Goal: Transaction & Acquisition: Obtain resource

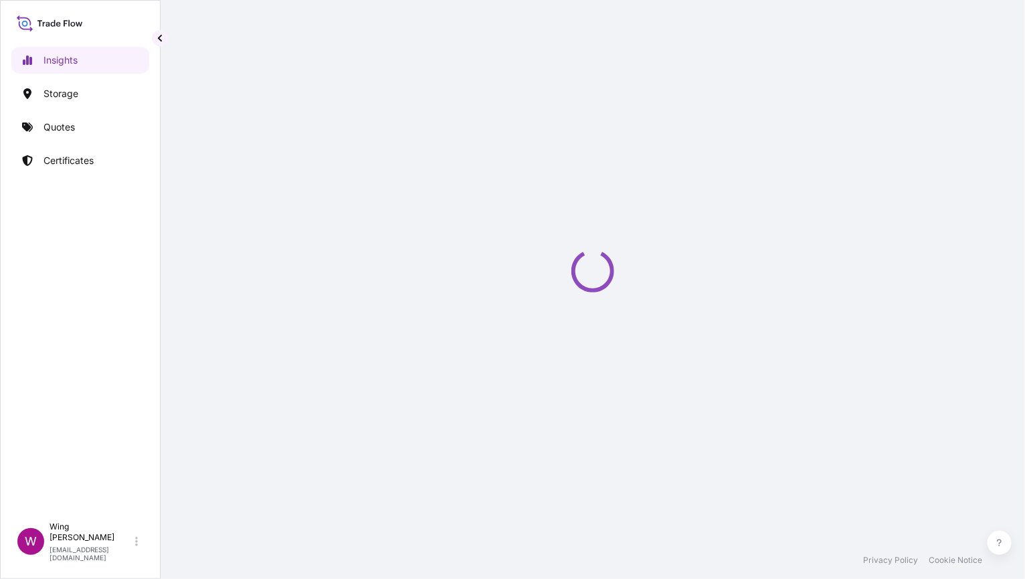
select select "2025"
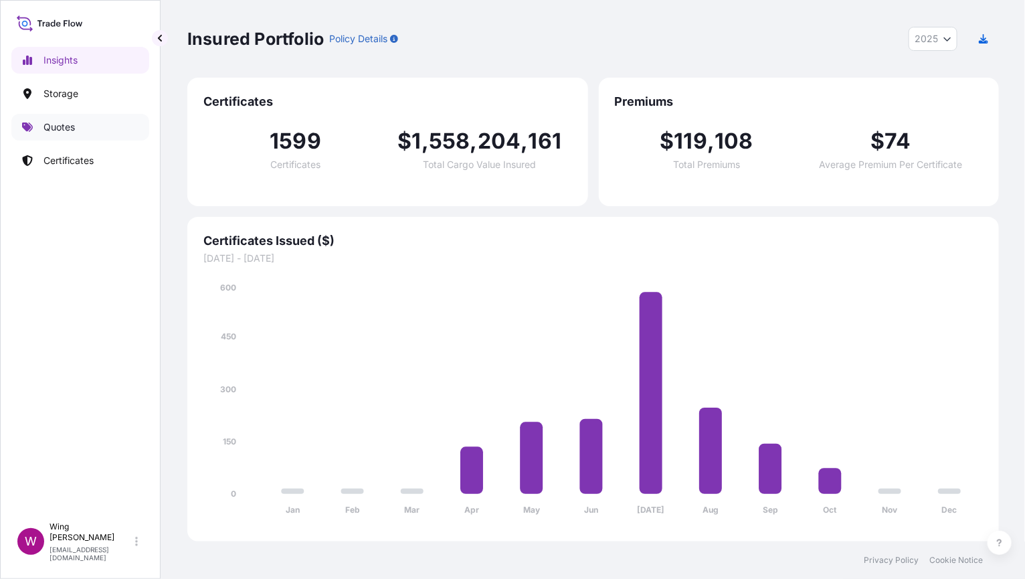
click at [59, 118] on link "Quotes" at bounding box center [80, 127] width 138 height 27
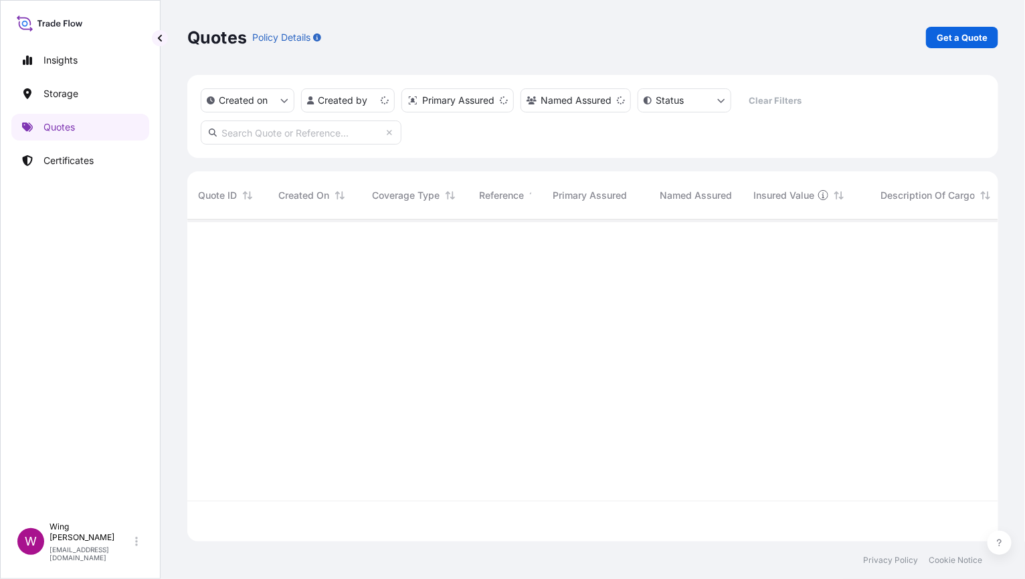
scroll to position [317, 798]
click at [956, 36] on p "Get a Quote" at bounding box center [962, 37] width 51 height 13
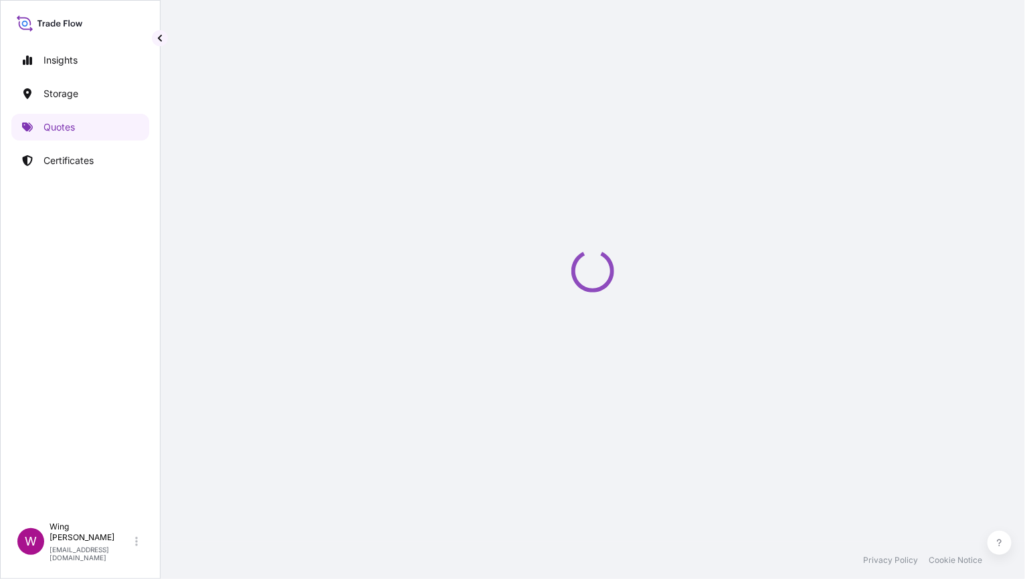
select select "AIR"
select select "27"
select select "Transit"
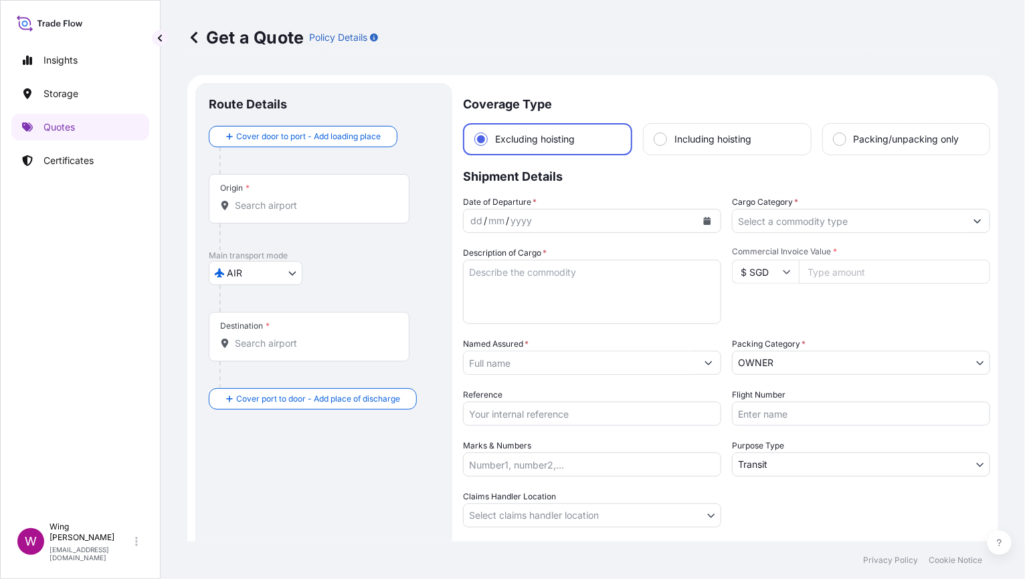
scroll to position [21, 0]
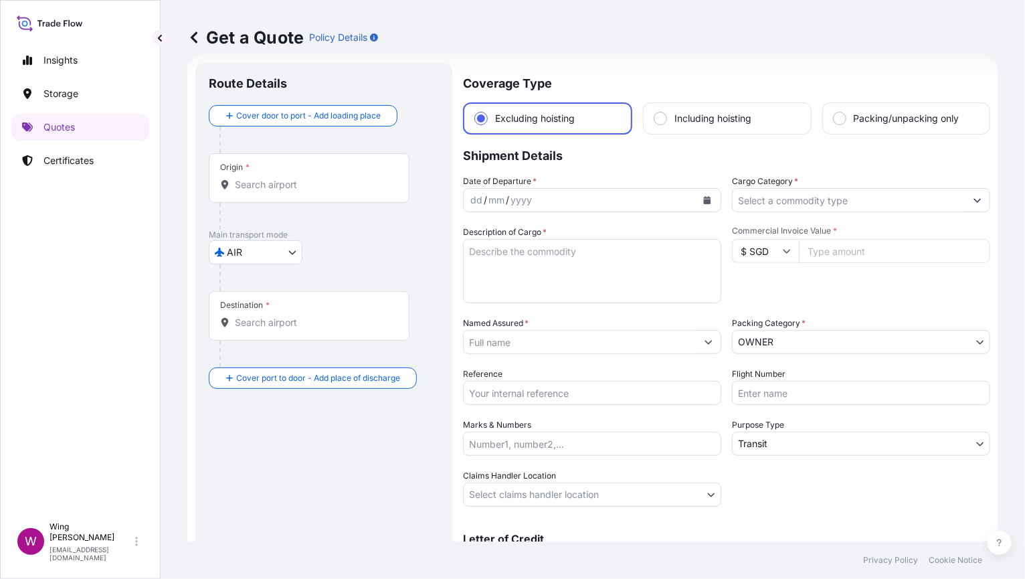
click at [228, 250] on body "Insights Storage Quotes Certificates W Wing Lee [EMAIL_ADDRESS][DOMAIN_NAME] Ge…" at bounding box center [512, 289] width 1025 height 579
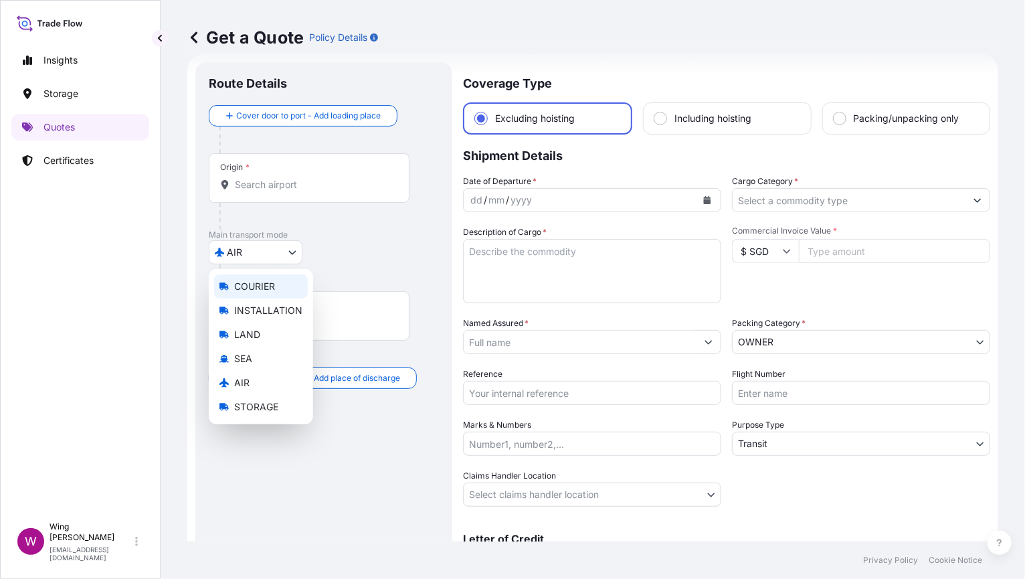
click at [252, 282] on span "COURIER" at bounding box center [254, 286] width 41 height 13
select select "COURIER"
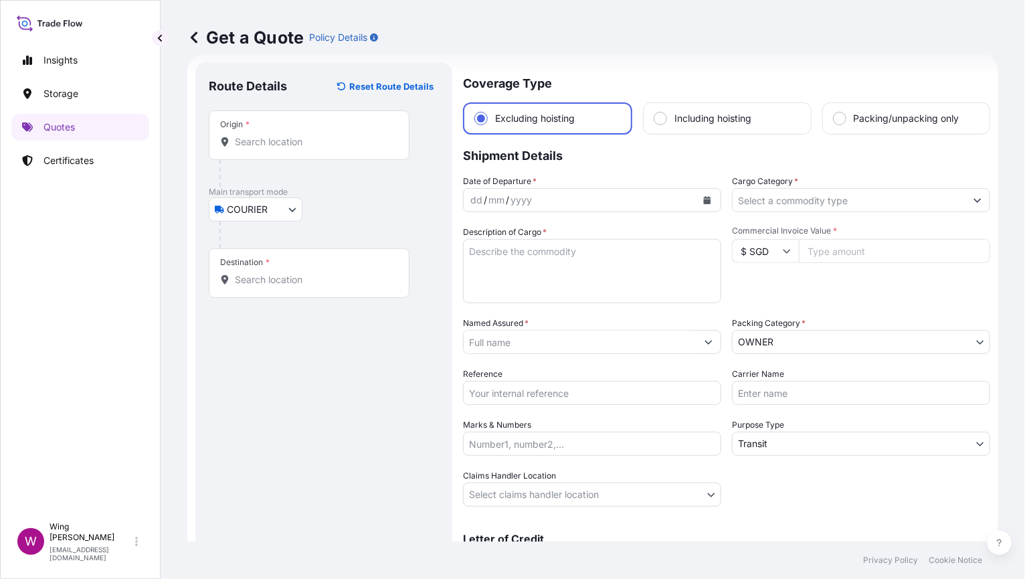
click at [282, 145] on input "Origin *" at bounding box center [314, 141] width 158 height 13
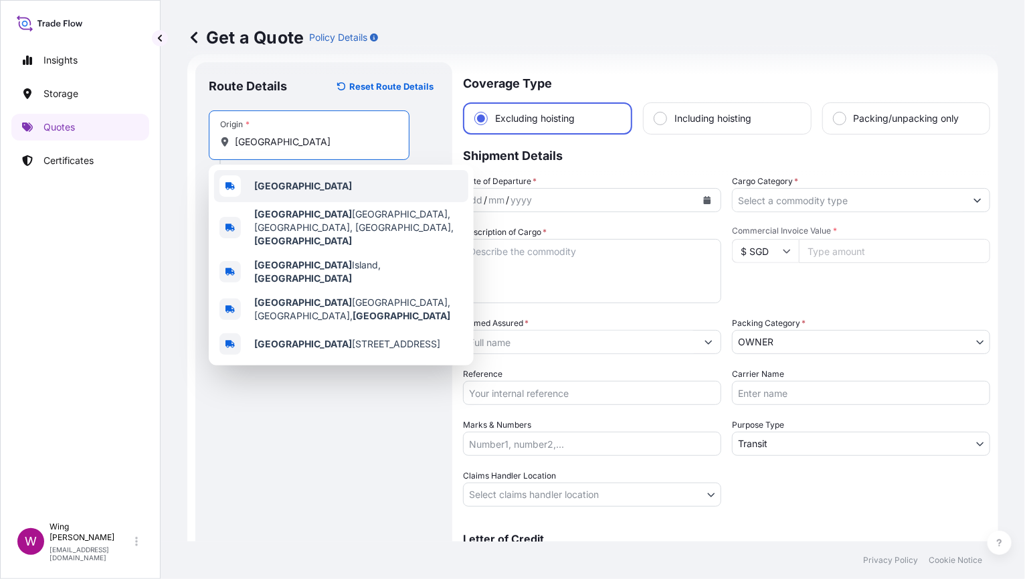
click at [265, 181] on b "[GEOGRAPHIC_DATA]" at bounding box center [303, 185] width 98 height 11
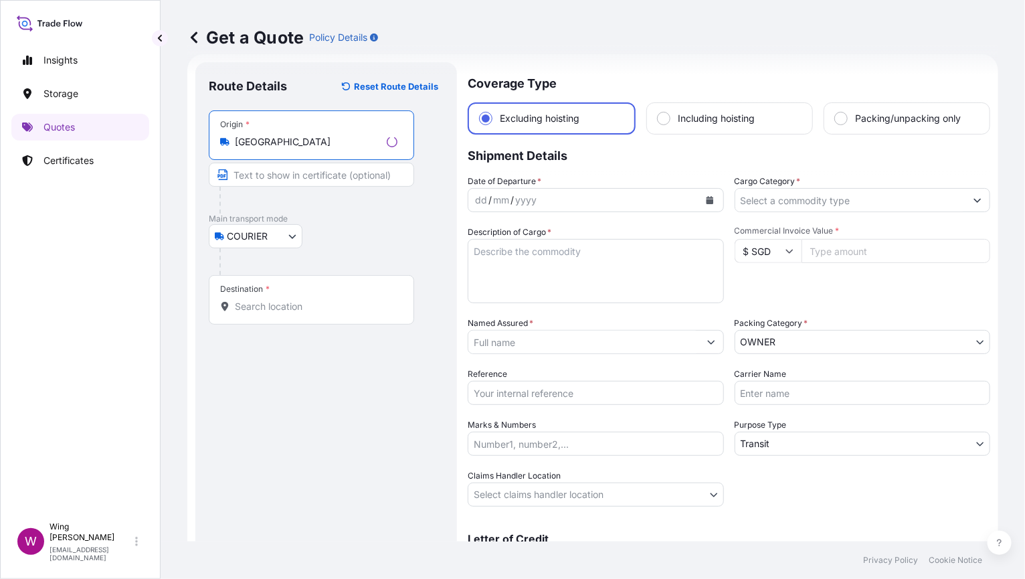
type input "[GEOGRAPHIC_DATA]"
click at [282, 304] on input "Destination *" at bounding box center [316, 306] width 163 height 13
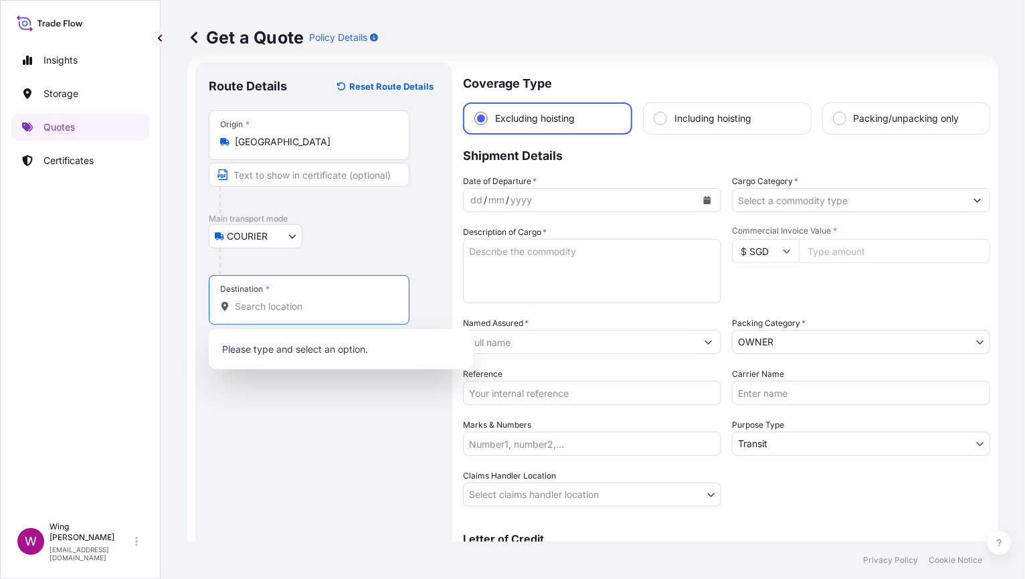
type input "N"
type input "U"
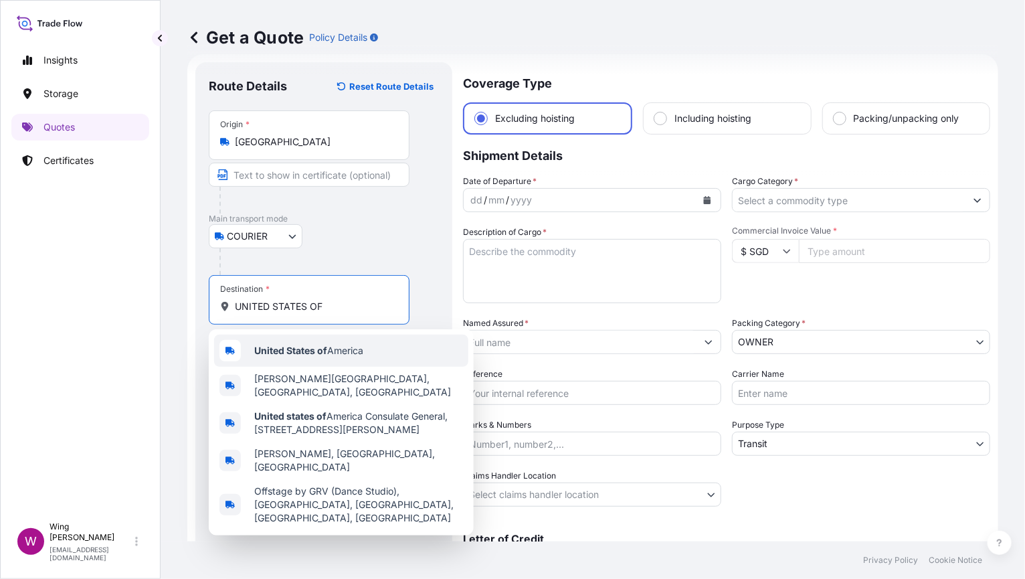
click at [310, 349] on b "United States of" at bounding box center [290, 350] width 73 height 11
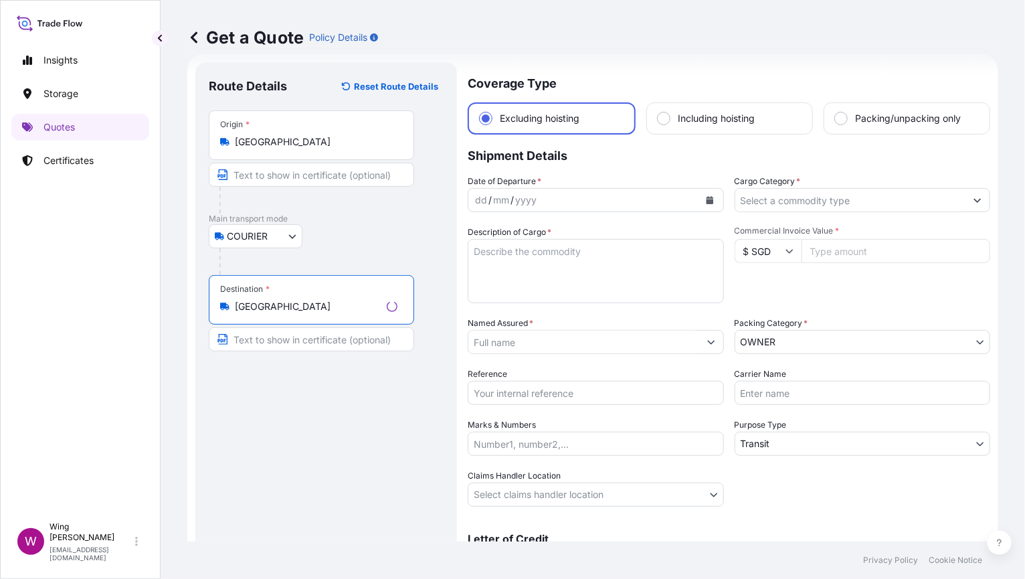
type input "[GEOGRAPHIC_DATA]"
click at [604, 201] on div "dd / mm / yyyy" at bounding box center [580, 200] width 233 height 24
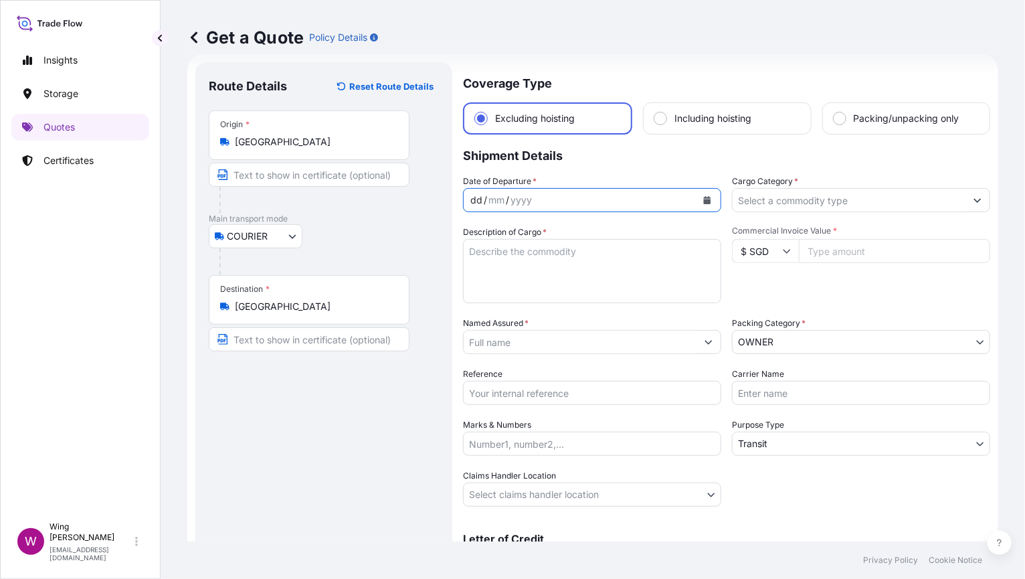
click at [711, 201] on button "Calendar" at bounding box center [707, 199] width 21 height 21
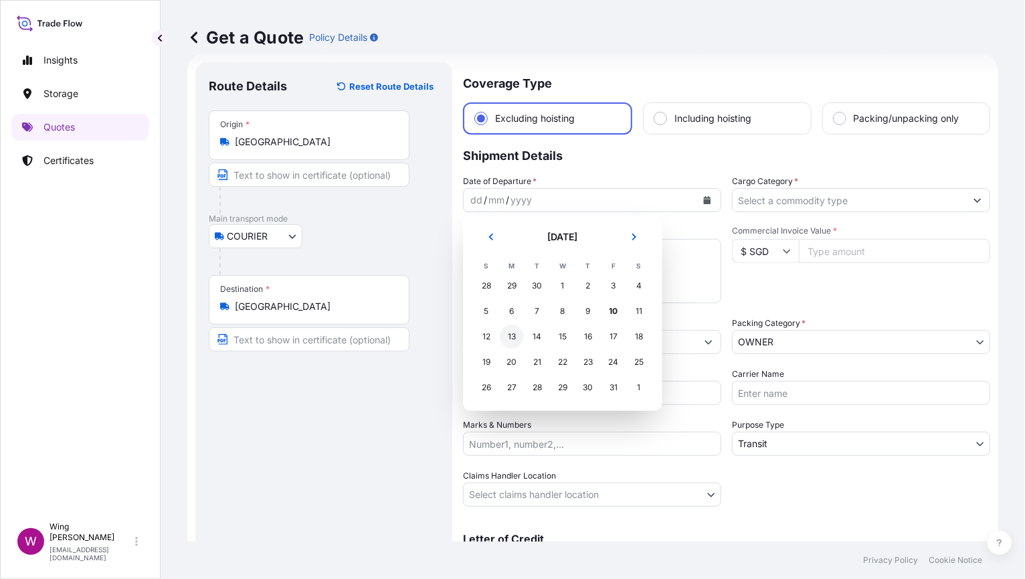
click at [507, 335] on div "13" at bounding box center [512, 337] width 24 height 24
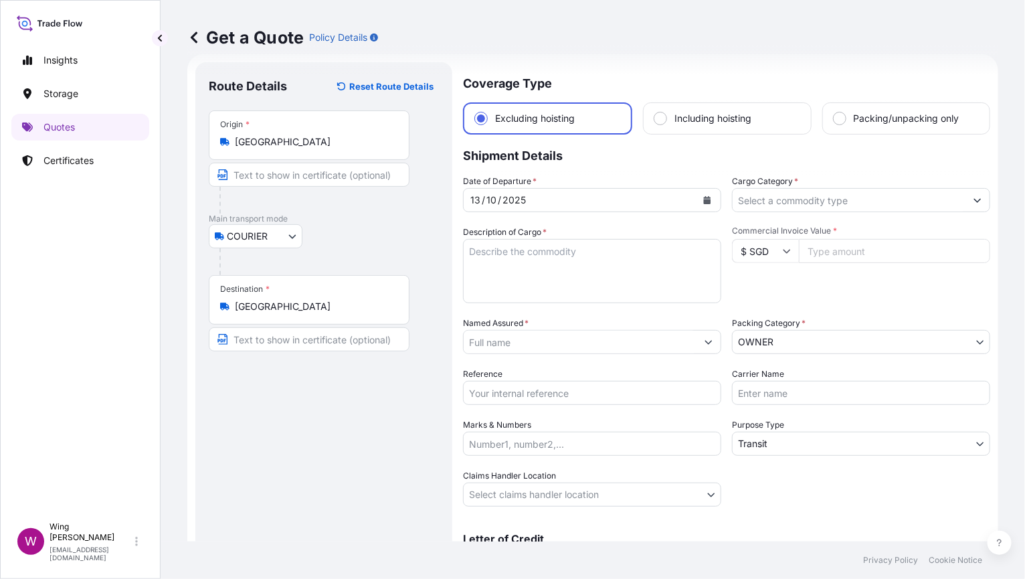
click at [647, 254] on textarea "Description of Cargo *" at bounding box center [592, 271] width 258 height 64
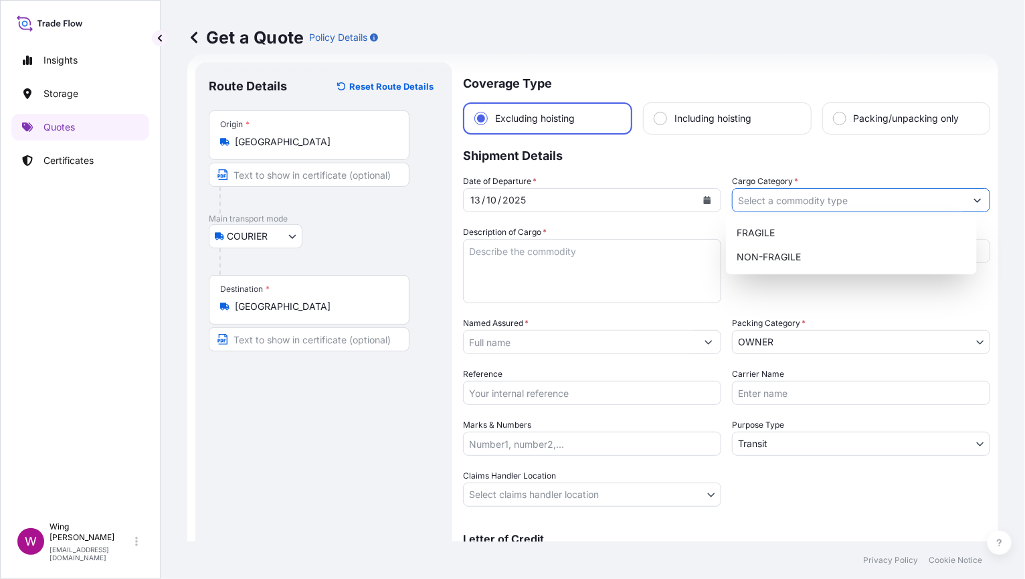
click at [814, 200] on input "Cargo Category *" at bounding box center [849, 200] width 233 height 24
click at [797, 253] on div "NON-FRAGILE" at bounding box center [851, 257] width 240 height 24
type input "NON-FRAGILE"
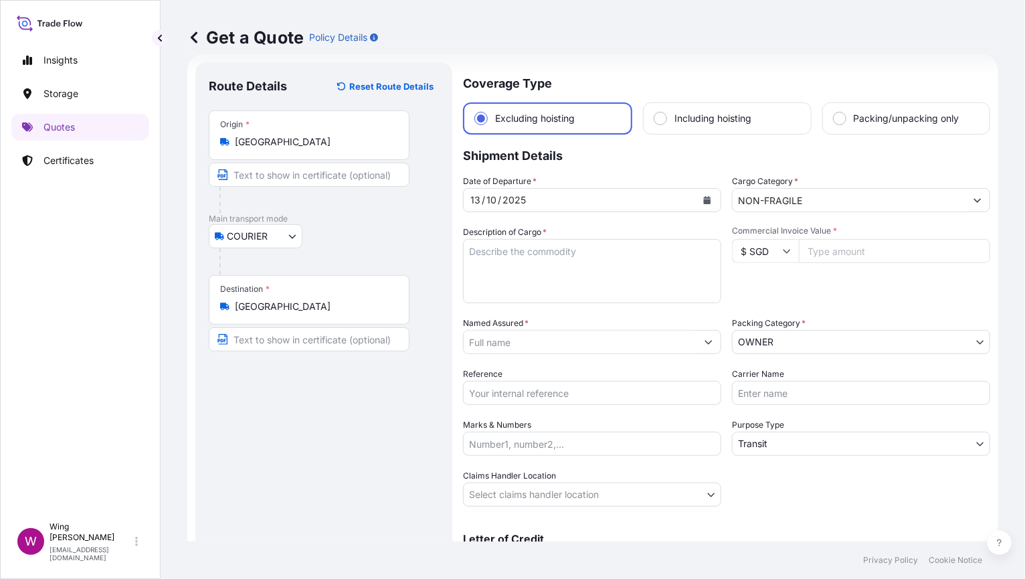
click at [552, 258] on textarea "Description of Cargo *" at bounding box center [592, 271] width 258 height 64
paste textarea "DDWJR [PERSON_NAME], [PERSON_NAME] ####### | Guitar Player #####"
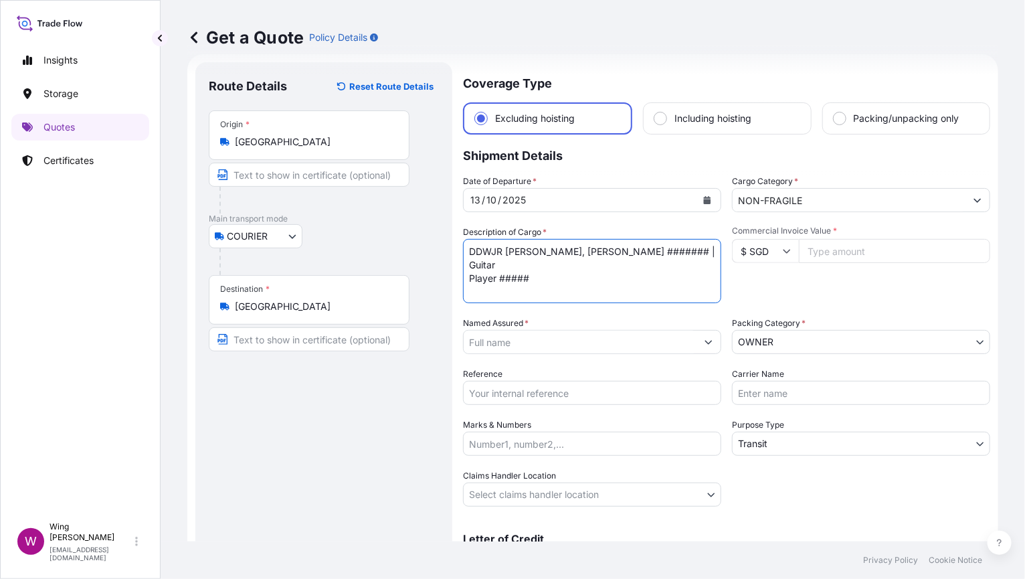
drag, startPoint x: 588, startPoint y: 248, endPoint x: 703, endPoint y: 249, distance: 115.8
click at [703, 249] on textarea "DDWJR [PERSON_NAME], [PERSON_NAME] ####### | Guitar Player #####" at bounding box center [592, 271] width 258 height 64
drag, startPoint x: 686, startPoint y: 250, endPoint x: 648, endPoint y: 250, distance: 37.5
click at [648, 250] on textarea "DDWJR [PERSON_NAME], Guitar Player #####" at bounding box center [592, 271] width 258 height 64
type textarea "DDWJR [PERSON_NAME], Guitar Player"
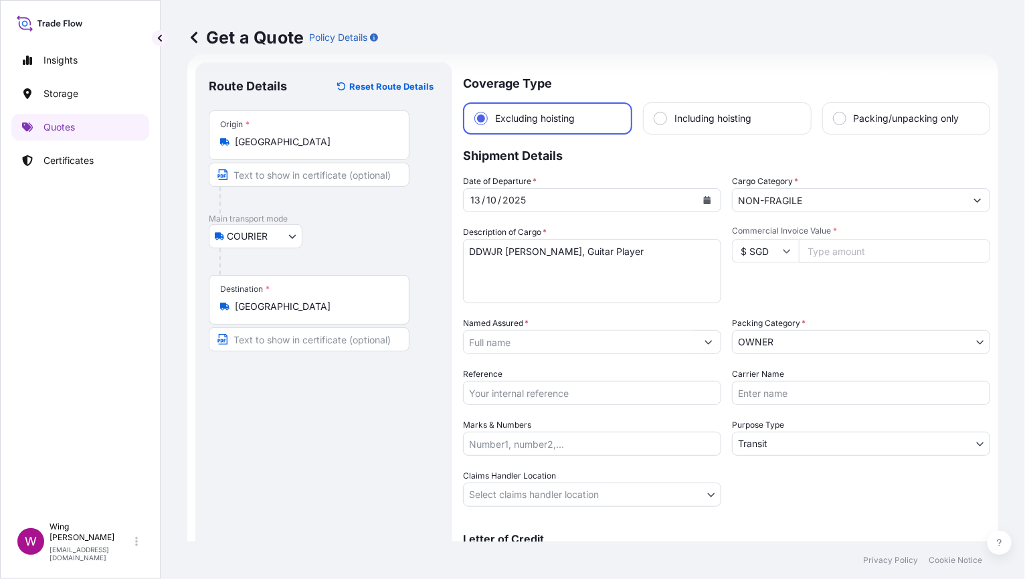
click at [552, 280] on textarea "DDWJR [PERSON_NAME], Guitar Player" at bounding box center [592, 271] width 258 height 64
click at [741, 250] on input "$ SGD" at bounding box center [765, 251] width 67 height 24
click at [758, 256] on div "$ HKD" at bounding box center [759, 243] width 56 height 25
type input "$ HKD"
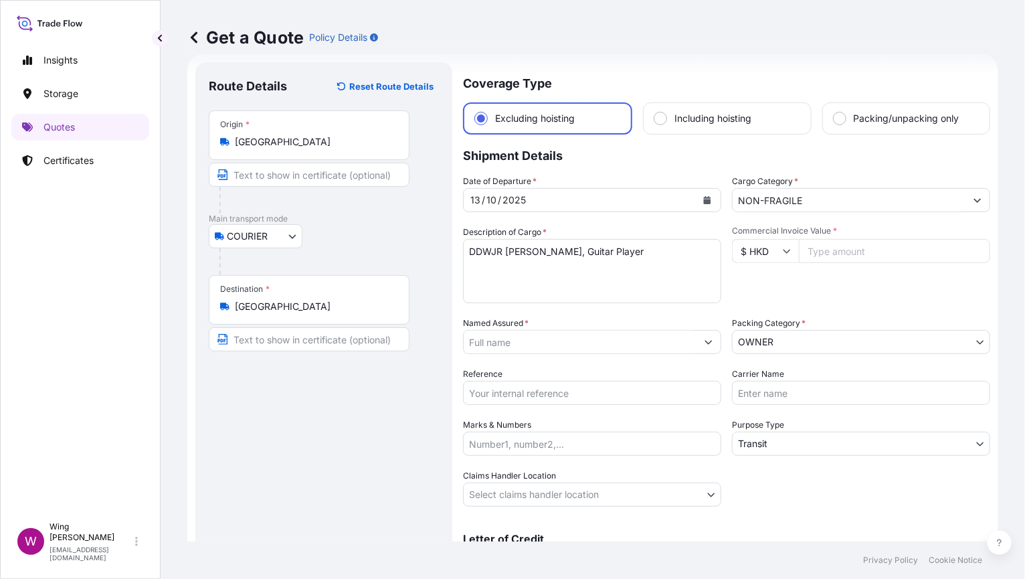
click at [817, 250] on input "Commercial Invoice Value *" at bounding box center [894, 251] width 191 height 24
paste input "1778000.00"
type input "1778000.00"
click at [803, 276] on div "Commercial Invoice Value * $ HKD 1778000.00" at bounding box center [861, 265] width 258 height 78
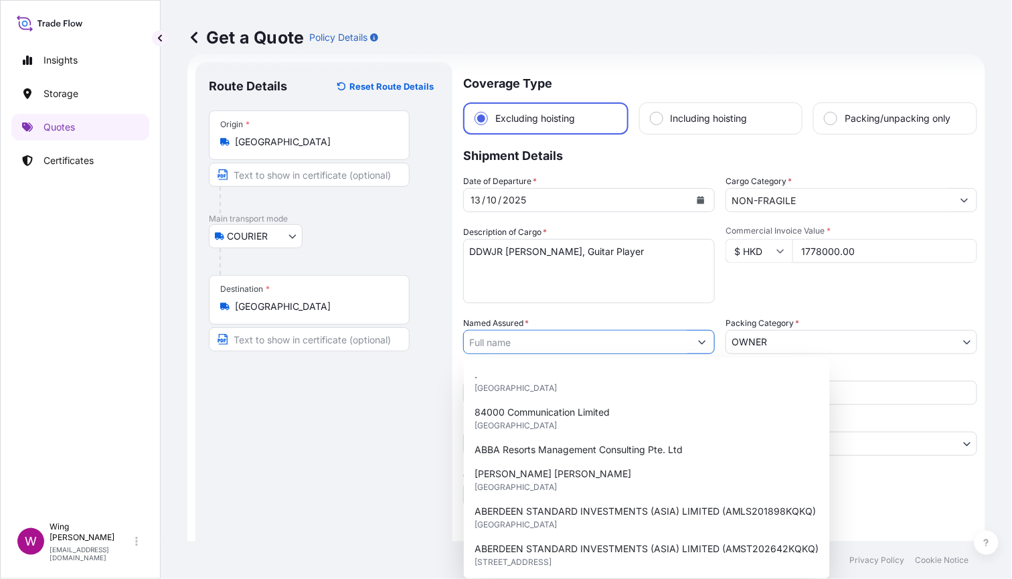
click at [529, 335] on input "Named Assured *" at bounding box center [577, 342] width 226 height 24
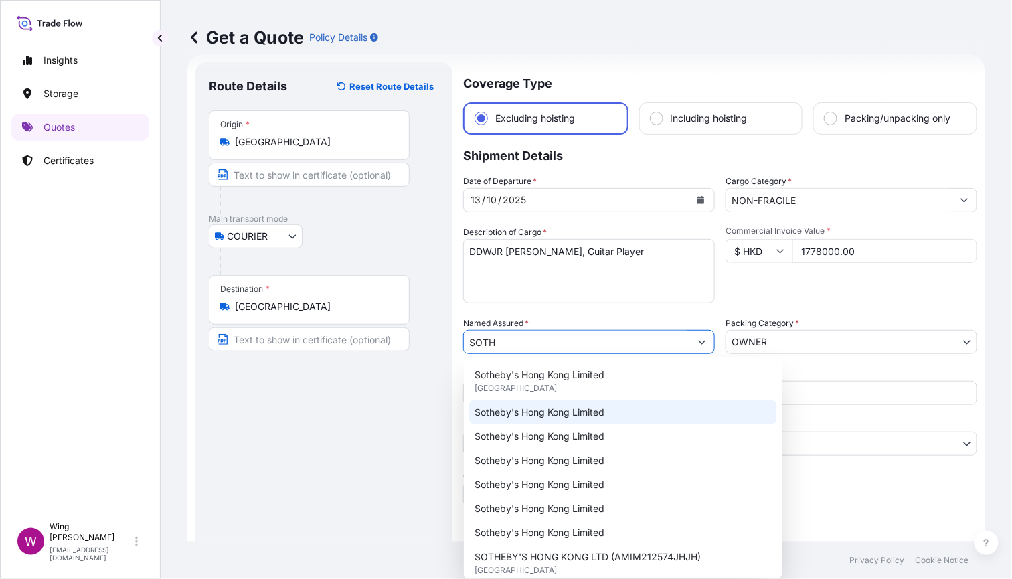
click at [498, 405] on span "Sotheby's Hong Kong Limited" at bounding box center [539, 411] width 130 height 13
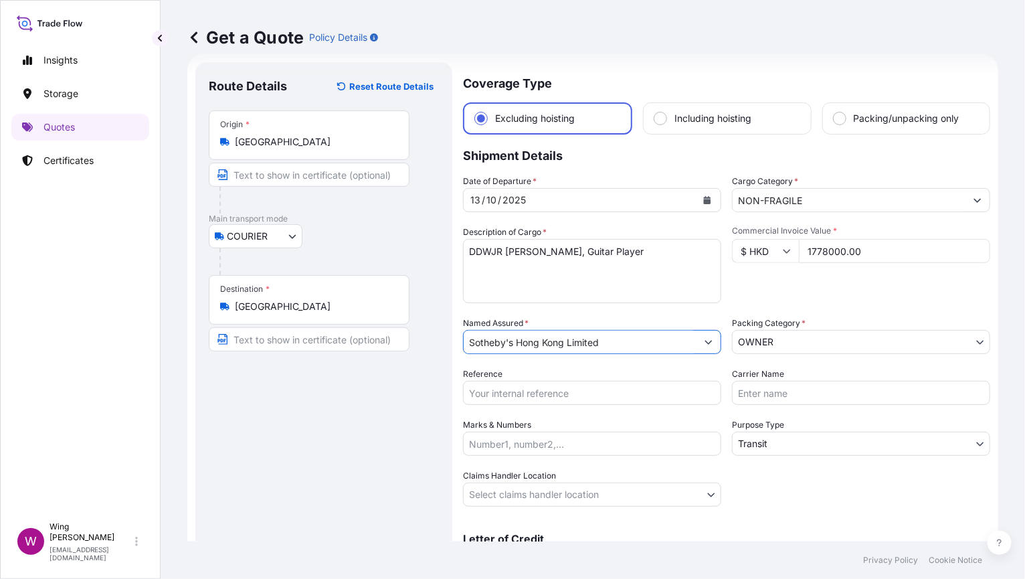
type input "Sotheby's Hong Kong Limited"
click at [943, 337] on body "9 options available. 1 option available. 0 options available. 15 options availa…" at bounding box center [512, 289] width 1025 height 579
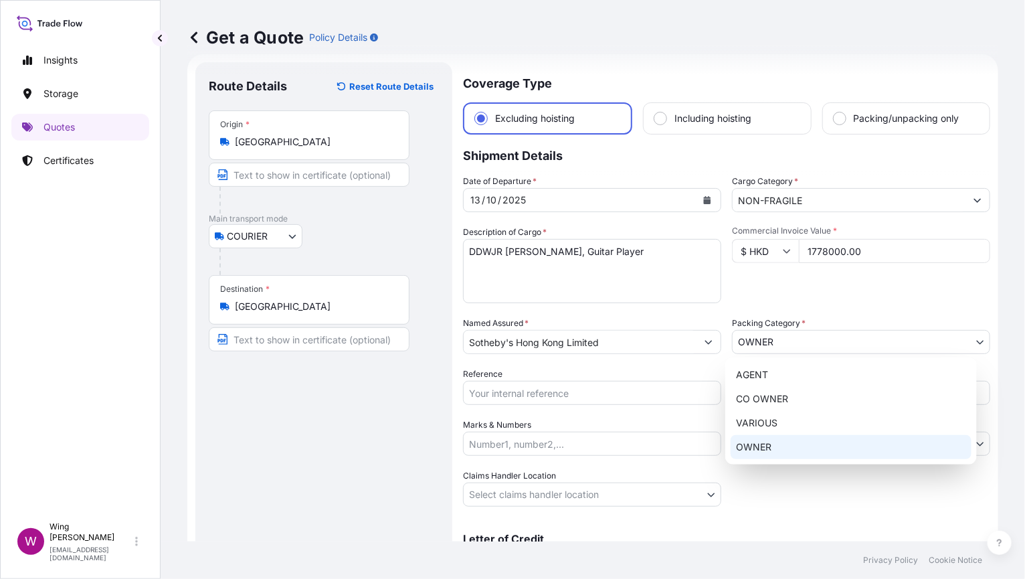
click at [808, 445] on div "OWNER" at bounding box center [851, 447] width 241 height 24
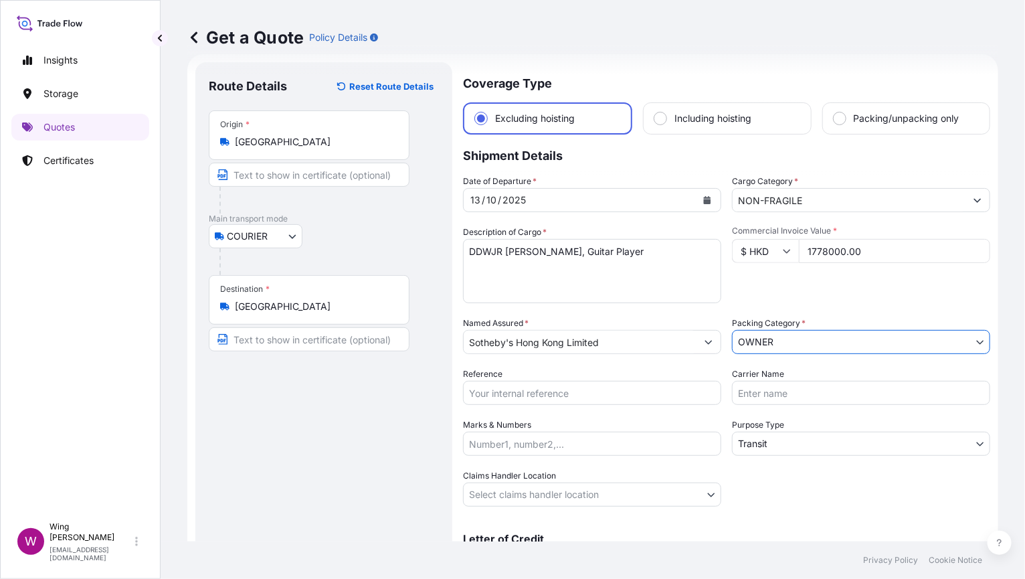
click at [566, 387] on input "Reference" at bounding box center [592, 393] width 258 height 24
paste input "AMIM2511160MEME"
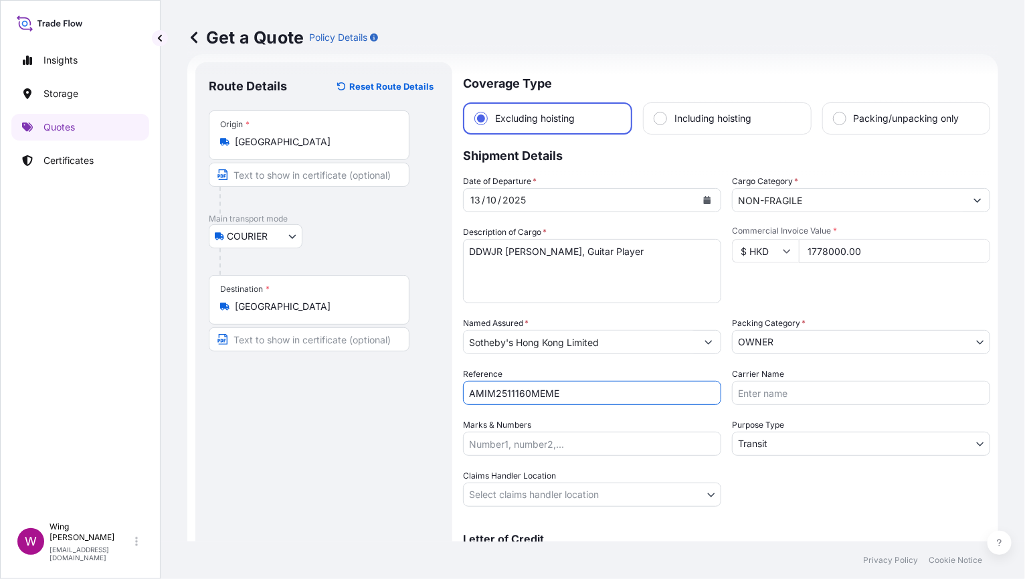
type input "AMIM2511160MEME"
click at [289, 425] on div "Route Details Reset Route Details Place of loading Road / [GEOGRAPHIC_DATA] / I…" at bounding box center [324, 334] width 230 height 517
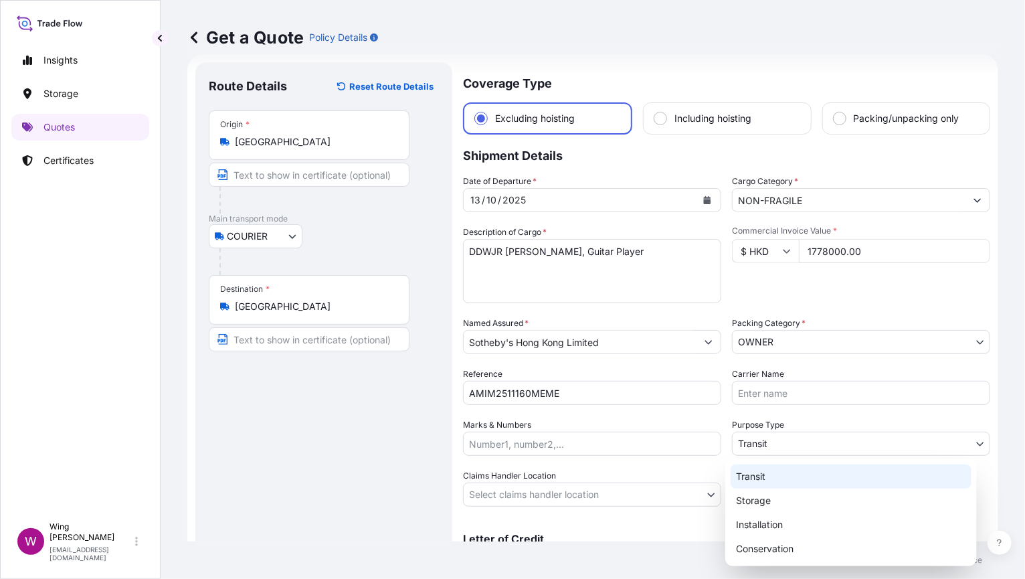
click at [760, 444] on body "Insights Storage Quotes Certificates W Wing Lee [EMAIL_ADDRESS][DOMAIN_NAME] Ge…" at bounding box center [512, 289] width 1025 height 579
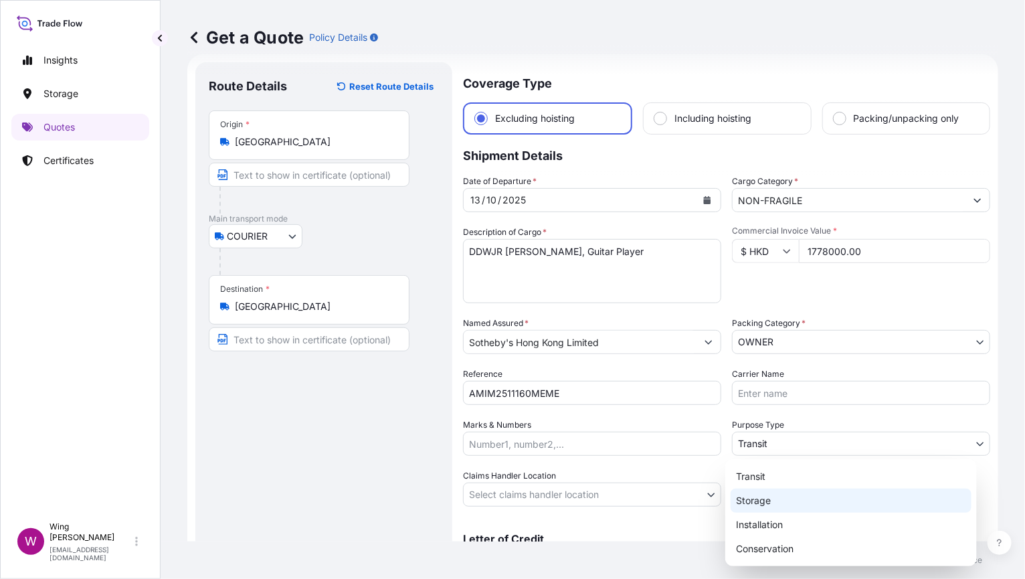
click at [765, 497] on div "Storage" at bounding box center [851, 500] width 241 height 24
click at [758, 444] on body "Insights Storage Quotes Certificates W Wing Lee [EMAIL_ADDRESS][DOMAIN_NAME] Ge…" at bounding box center [512, 289] width 1025 height 579
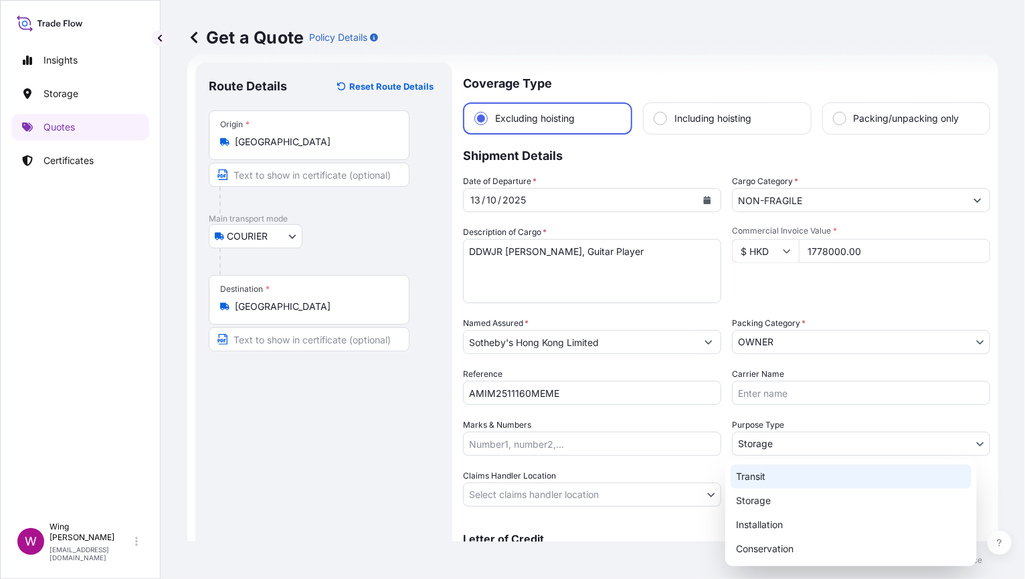
click at [761, 470] on div "Transit" at bounding box center [851, 476] width 241 height 24
select select "Transit"
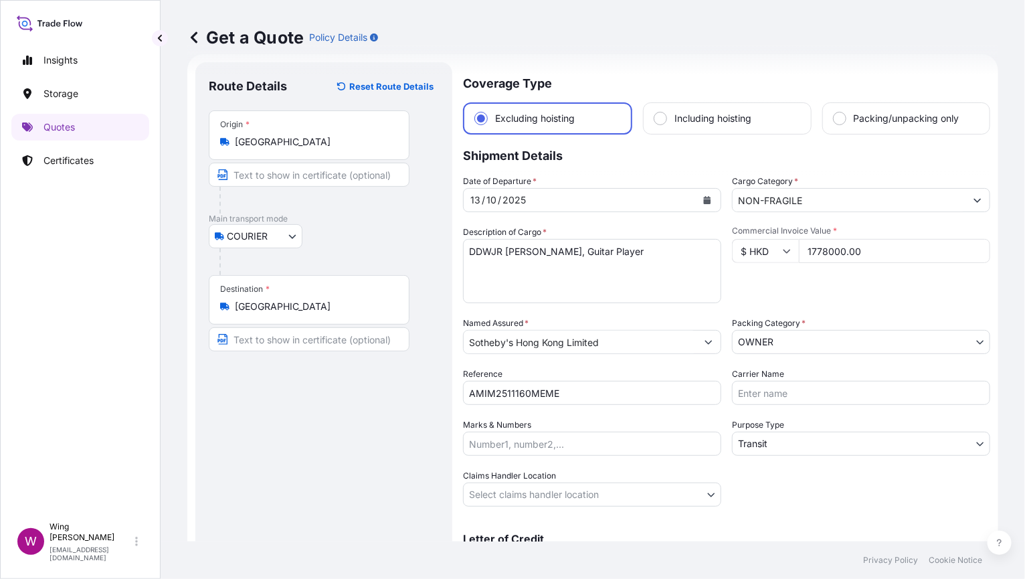
click at [362, 462] on div "Route Details Reset Route Details Place of loading Road / [GEOGRAPHIC_DATA] / I…" at bounding box center [324, 334] width 230 height 517
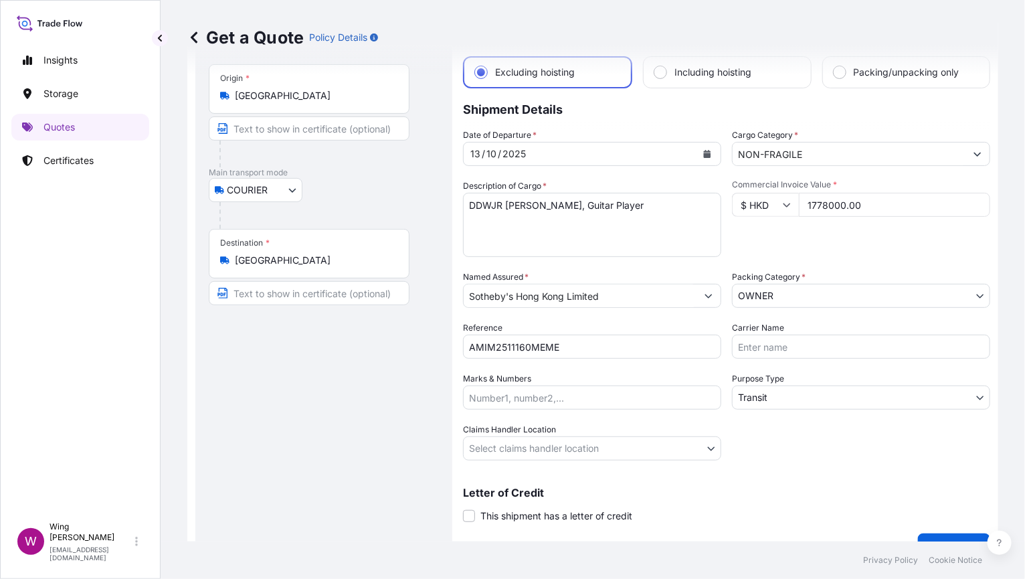
scroll to position [92, 0]
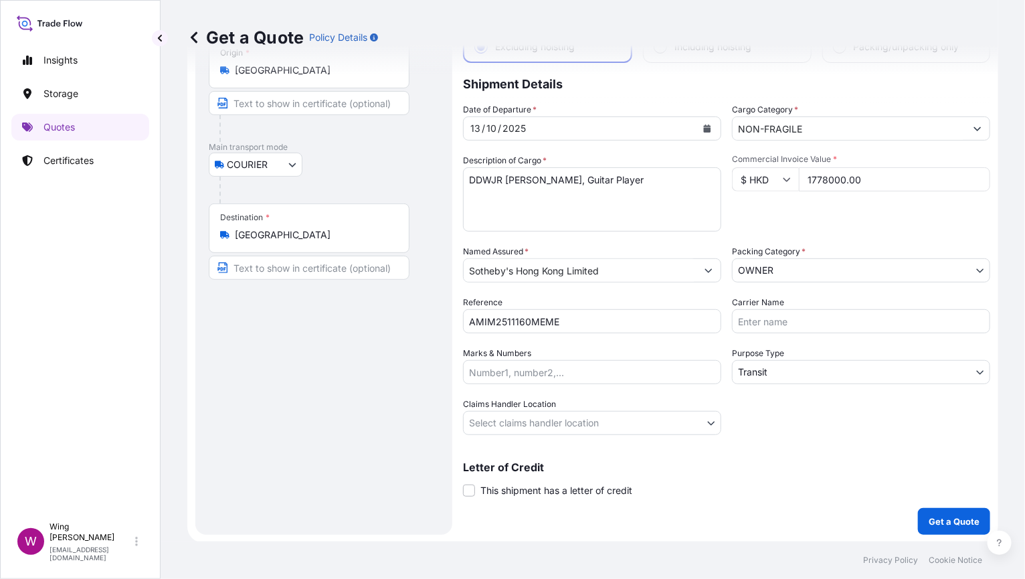
click at [479, 421] on body "Insights Storage Quotes Certificates W Wing Lee [EMAIL_ADDRESS][DOMAIN_NAME] Ge…" at bounding box center [512, 289] width 1025 height 579
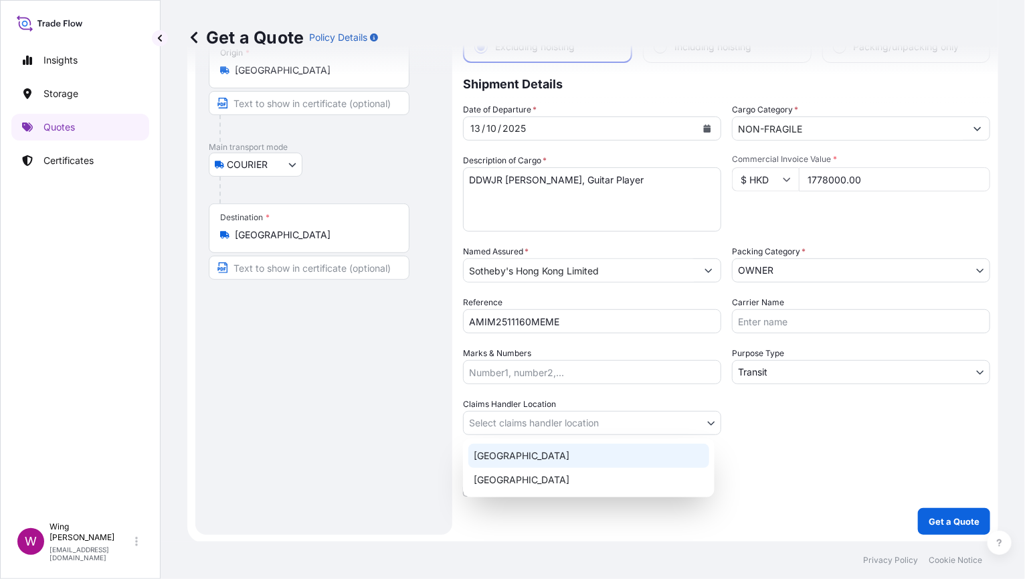
click at [490, 457] on div "[GEOGRAPHIC_DATA]" at bounding box center [588, 456] width 241 height 24
select select "[GEOGRAPHIC_DATA]"
click at [337, 446] on div "Route Details Reset Route Details Place of loading Road / [GEOGRAPHIC_DATA] / I…" at bounding box center [324, 262] width 230 height 517
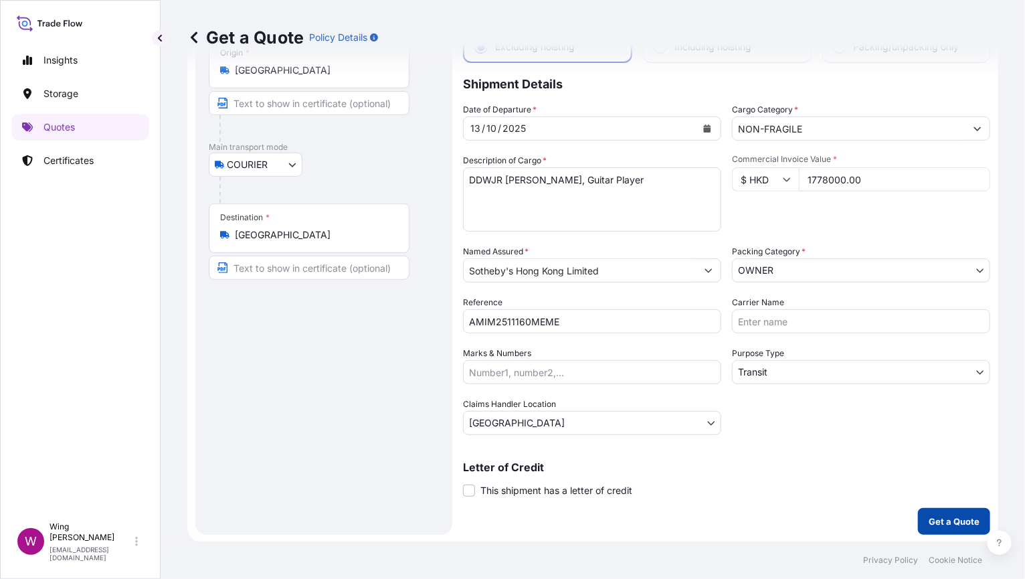
click at [940, 510] on button "Get a Quote" at bounding box center [954, 521] width 72 height 27
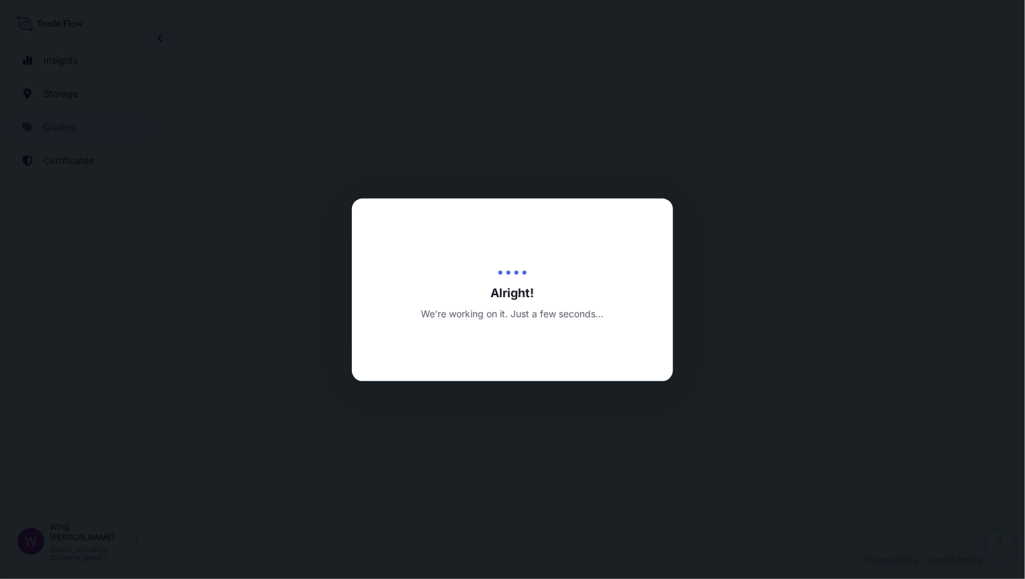
select select "COURIER"
select select "Transit"
select select "[GEOGRAPHIC_DATA]"
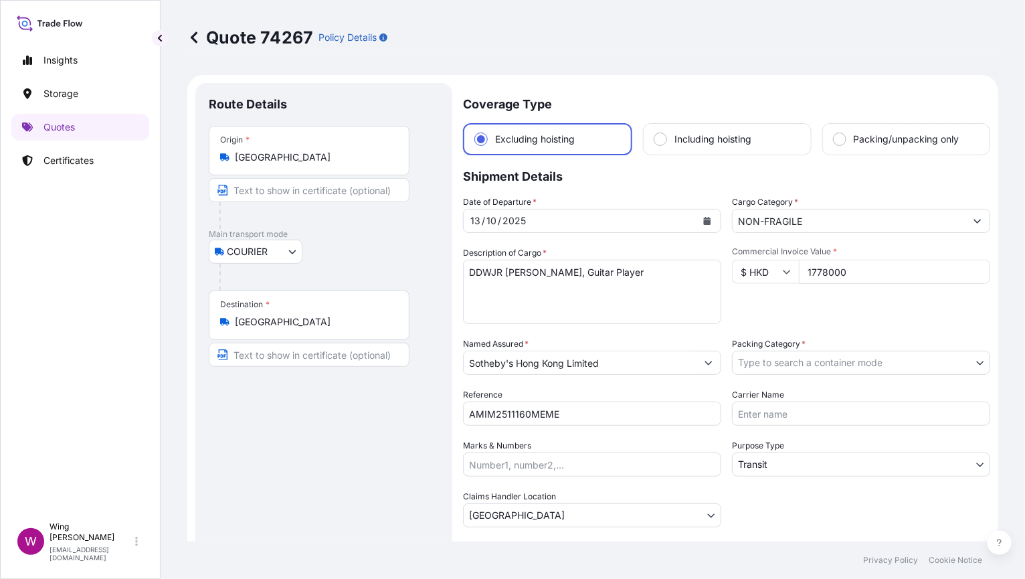
click at [913, 354] on body "Insights Storage Quotes Certificates W Wing Lee [EMAIL_ADDRESS][DOMAIN_NAME] Qu…" at bounding box center [512, 289] width 1025 height 579
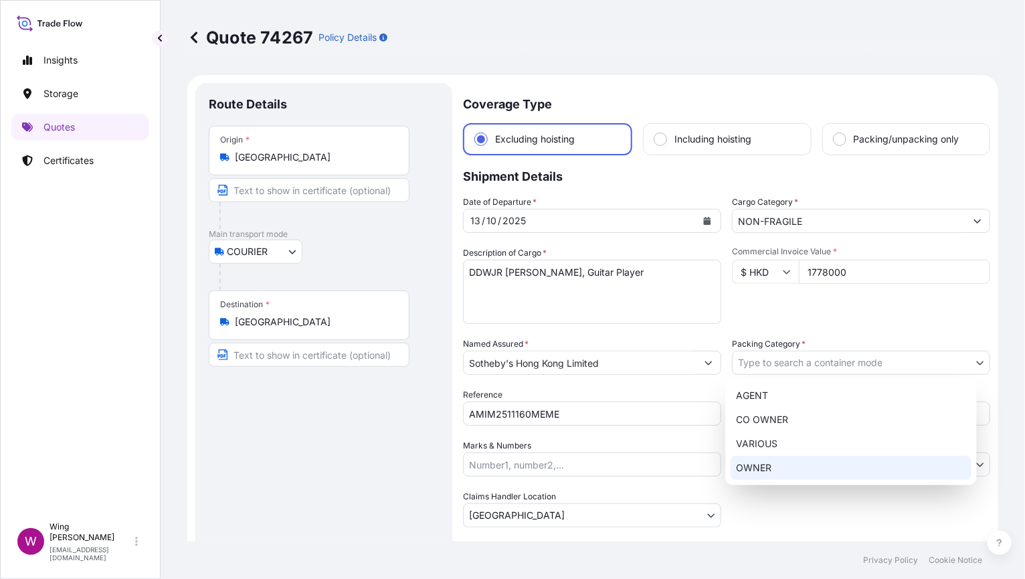
click at [794, 469] on div "OWNER" at bounding box center [851, 468] width 241 height 24
select select "27"
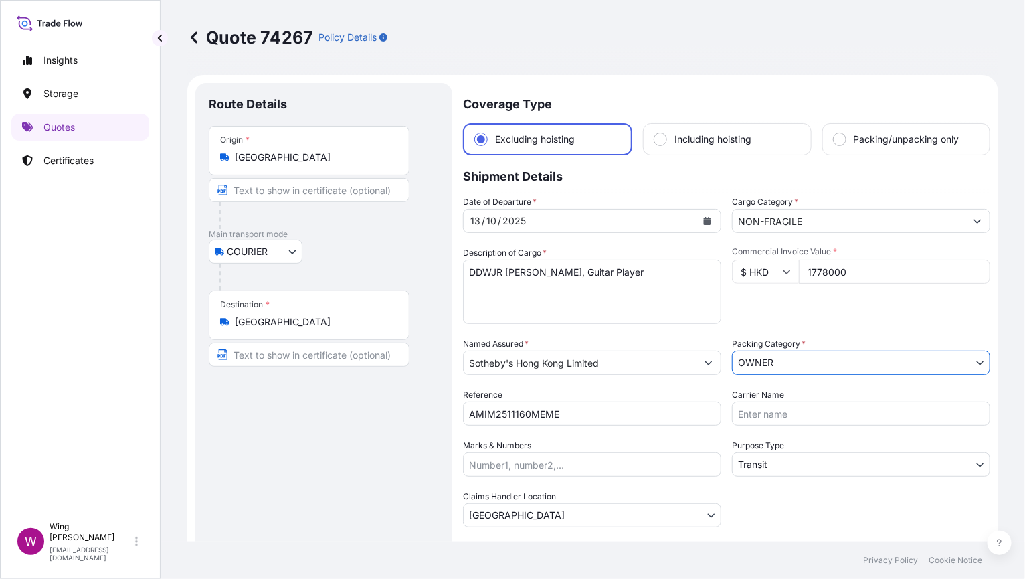
click at [314, 463] on div "Route Details Place of loading Road / [GEOGRAPHIC_DATA] / Inland Origin * [GEOG…" at bounding box center [324, 354] width 230 height 517
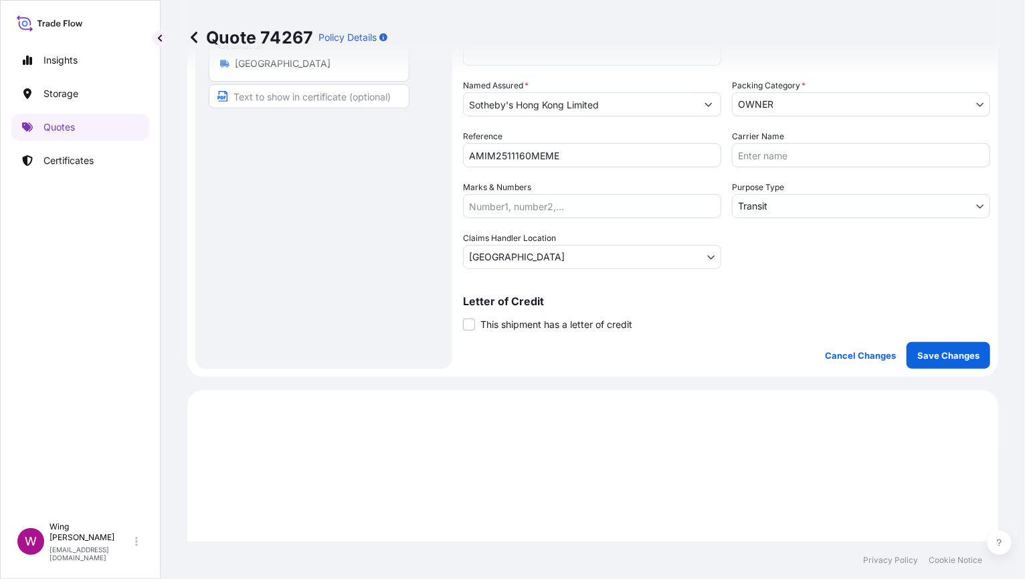
scroll to position [267, 0]
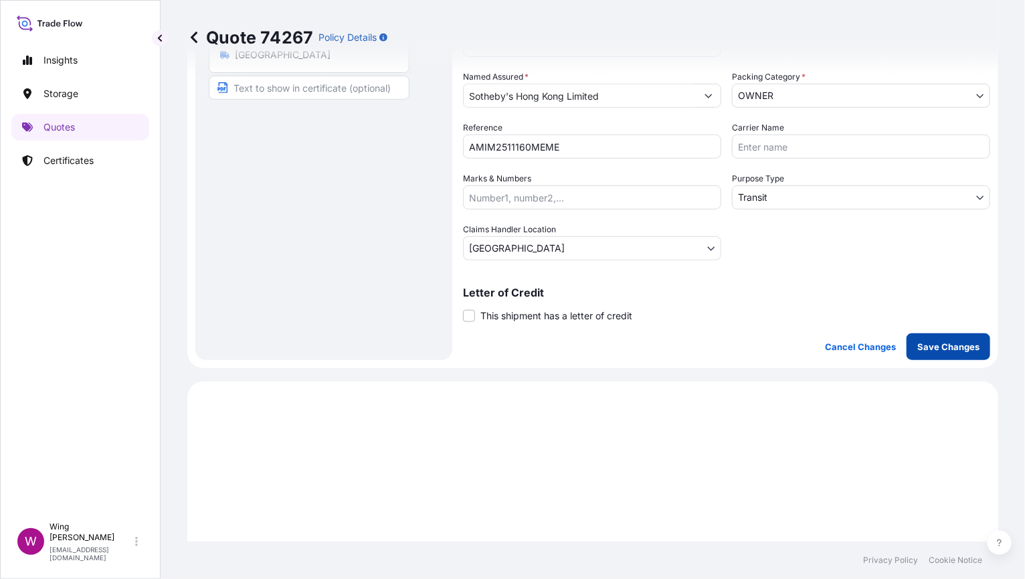
click at [927, 349] on p "Save Changes" at bounding box center [948, 346] width 62 height 13
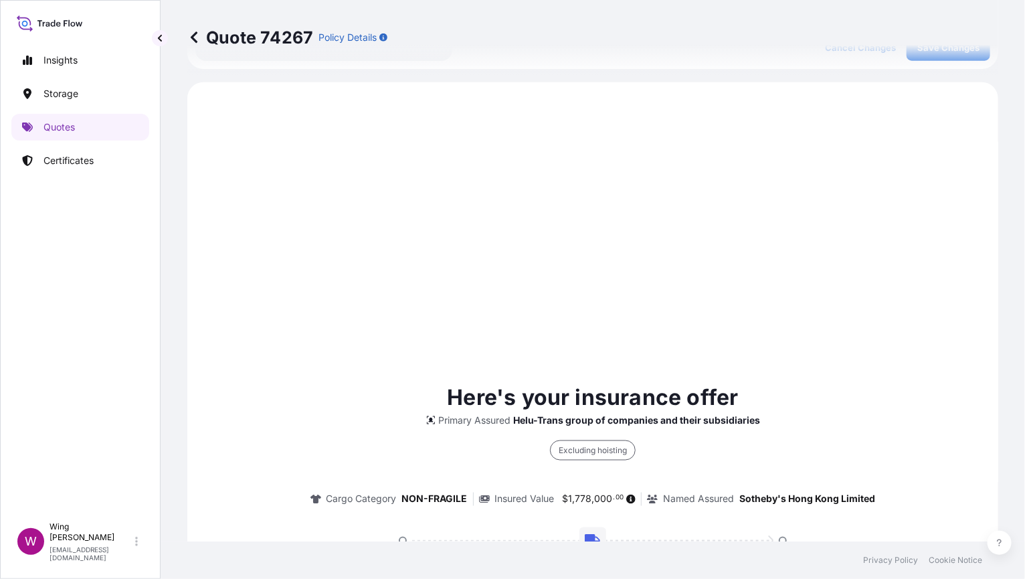
scroll to position [580, 0]
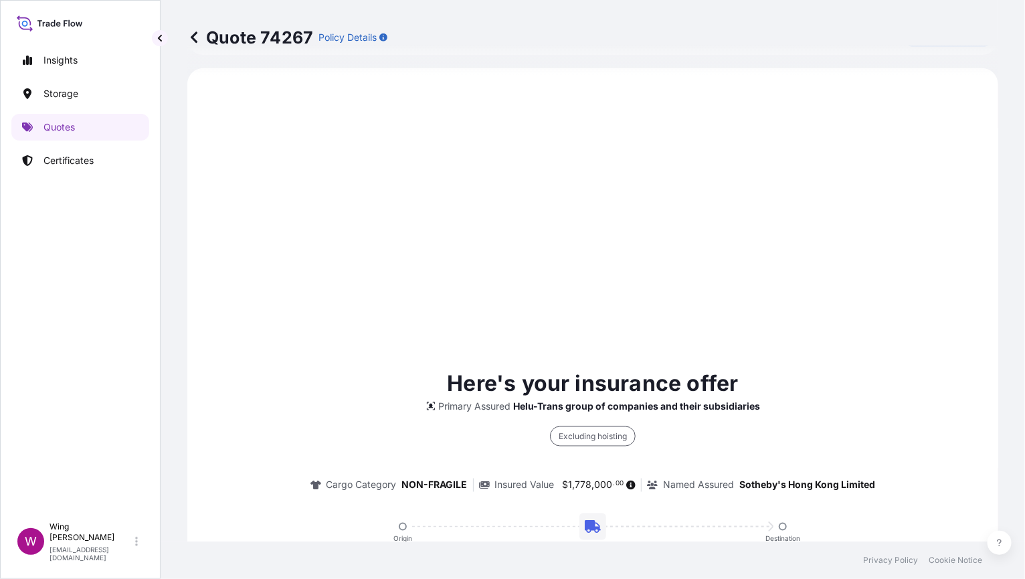
select select "COURIER"
select select "Transit"
select select "[GEOGRAPHIC_DATA]"
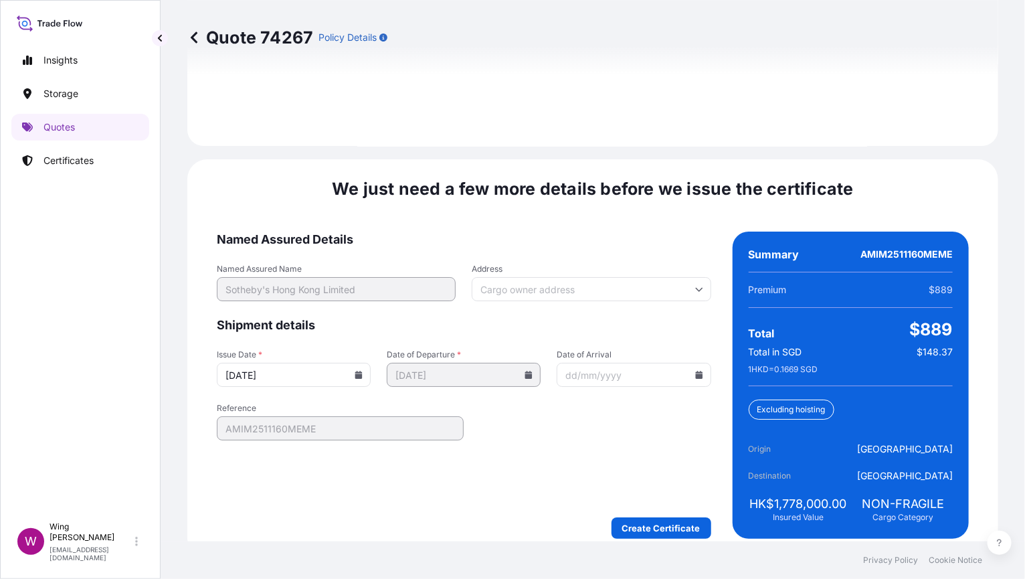
scroll to position [1847, 0]
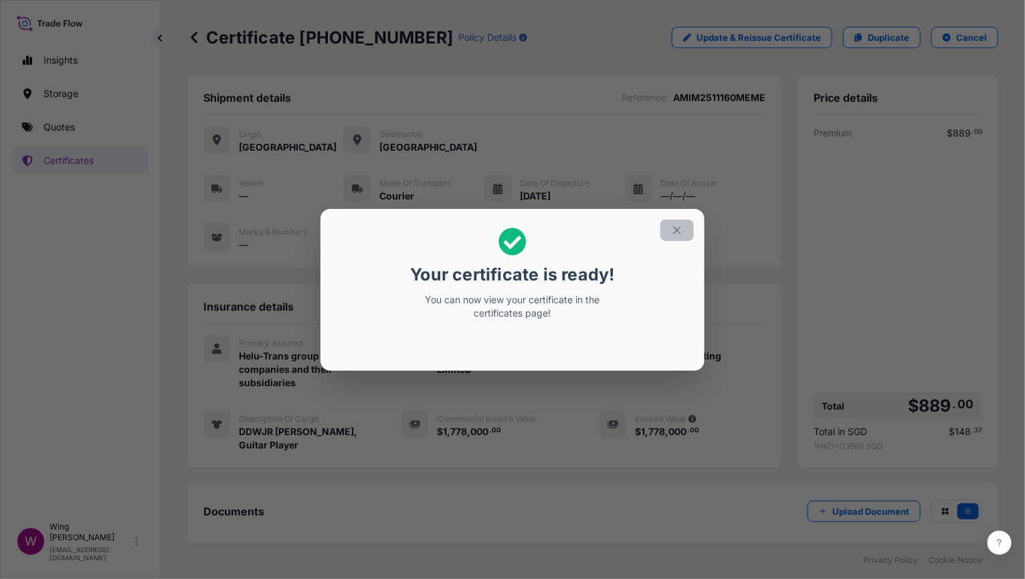
click at [681, 236] on icon "button" at bounding box center [677, 230] width 12 height 12
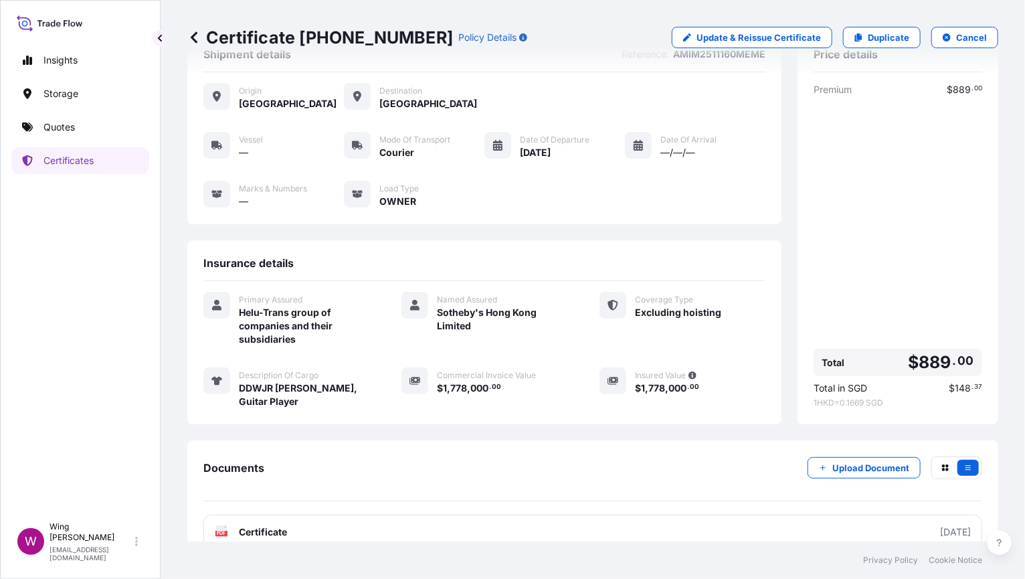
scroll to position [68, 0]
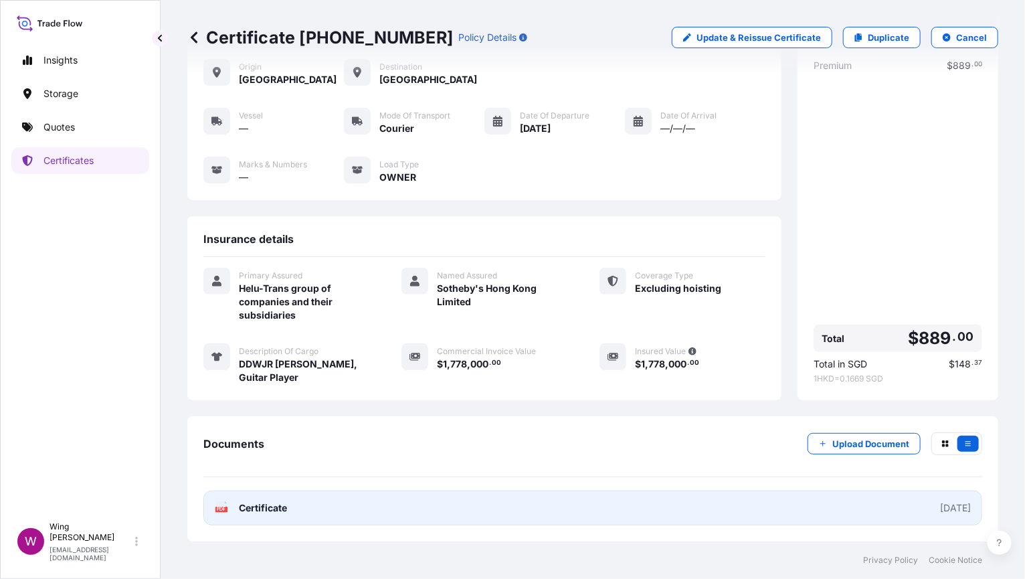
click at [224, 505] on icon at bounding box center [221, 507] width 11 height 13
click at [228, 507] on icon "PDF" at bounding box center [221, 507] width 13 height 13
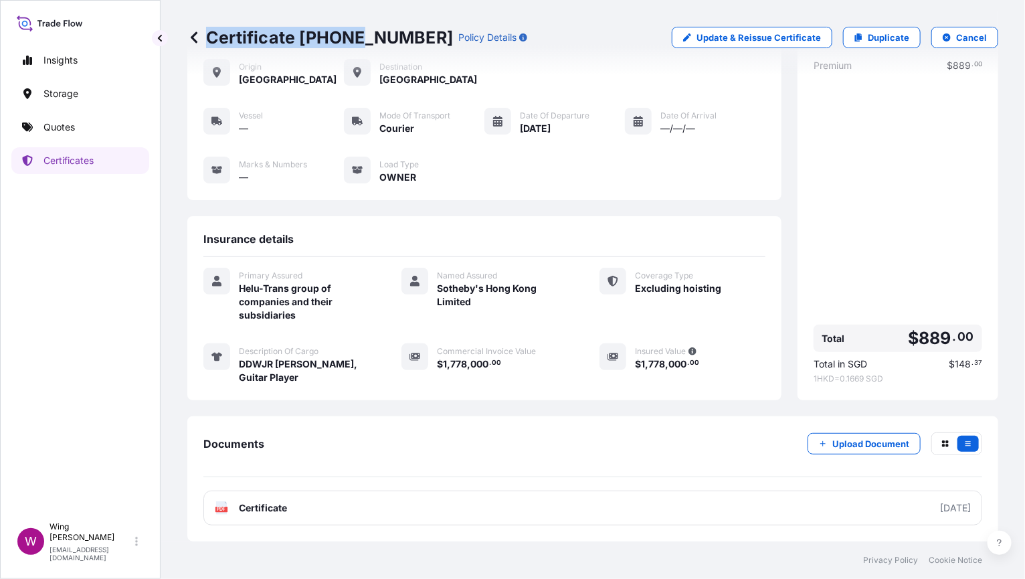
drag, startPoint x: 410, startPoint y: 38, endPoint x: 289, endPoint y: 40, distance: 121.1
click at [355, 40] on div "Certificate [PHONE_NUMBER] Policy Details" at bounding box center [357, 37] width 340 height 21
click at [306, 42] on p "Certificate [PHONE_NUMBER]" at bounding box center [320, 37] width 266 height 21
drag, startPoint x: 302, startPoint y: 41, endPoint x: 414, endPoint y: 41, distance: 111.7
click at [414, 41] on div "Certificate [PHONE_NUMBER] Policy Details" at bounding box center [357, 37] width 340 height 21
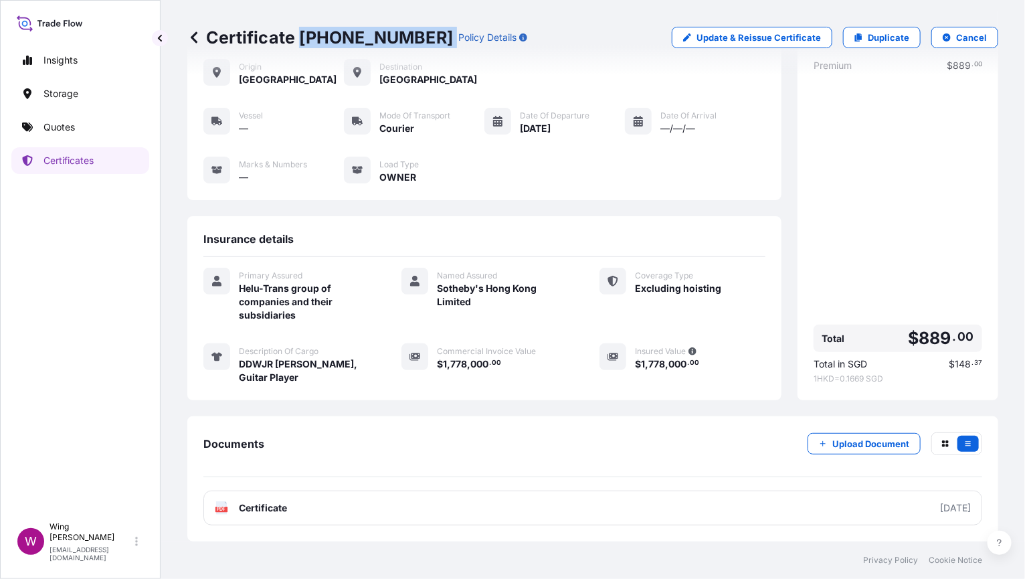
copy p "[PHONE_NUMBER]"
